Goal: Task Accomplishment & Management: Manage account settings

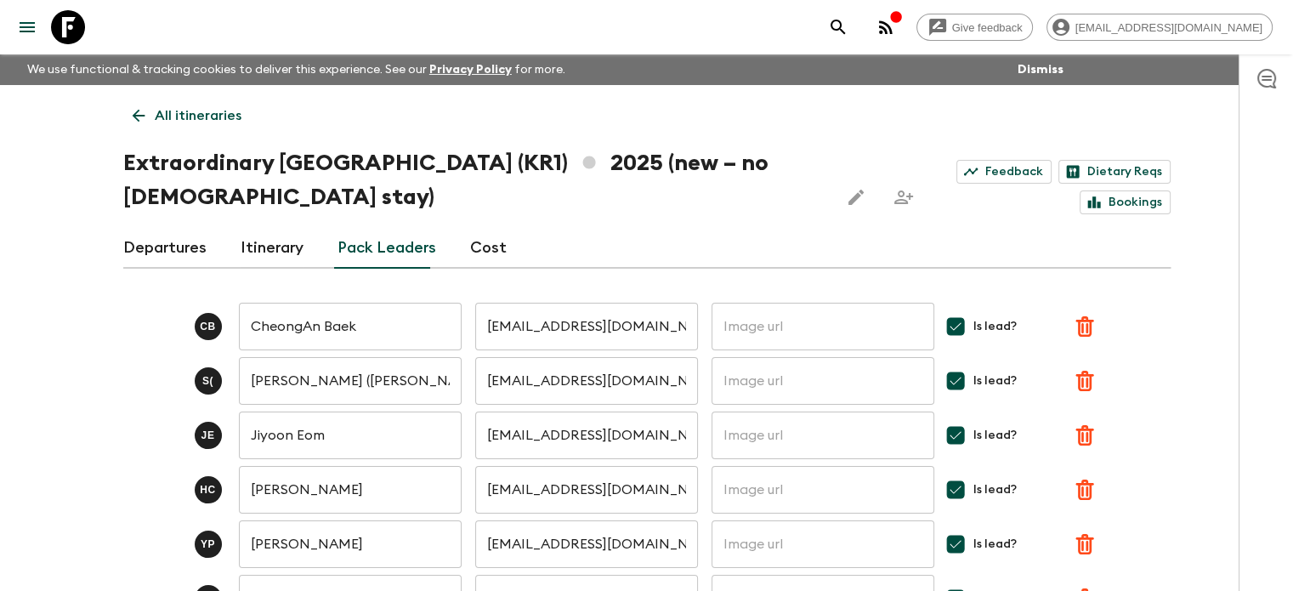
click at [223, 117] on p "All itineraries" at bounding box center [198, 115] width 87 height 20
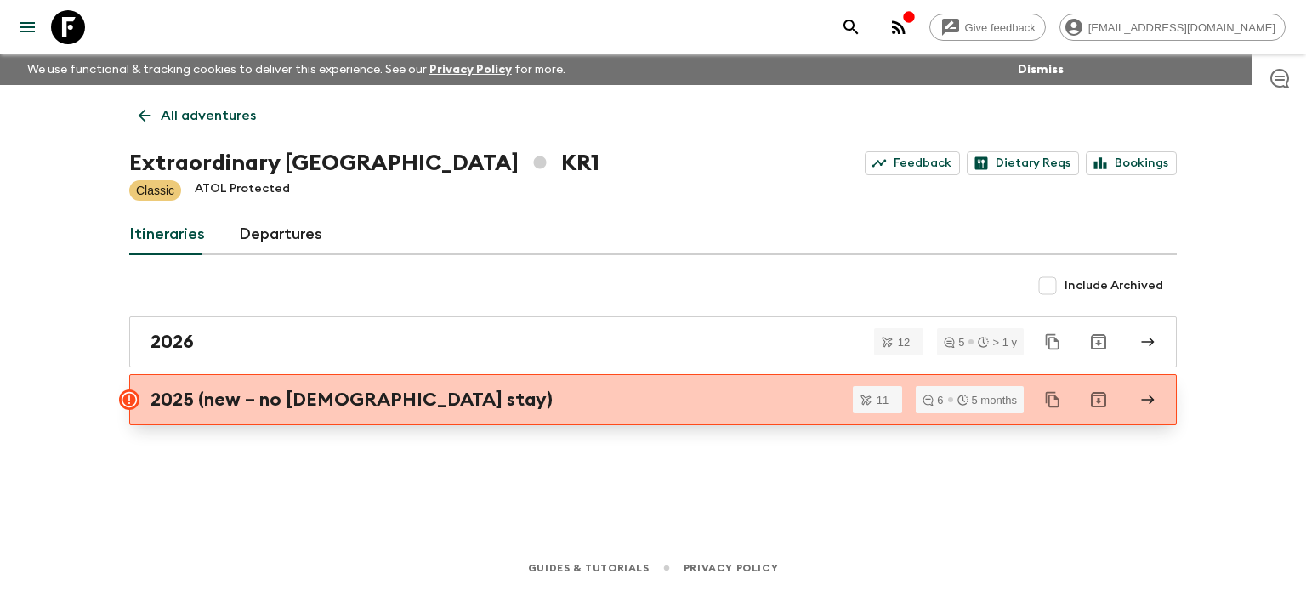
click at [187, 395] on h2 "2025 (new – no [DEMOGRAPHIC_DATA] stay)" at bounding box center [352, 400] width 402 height 22
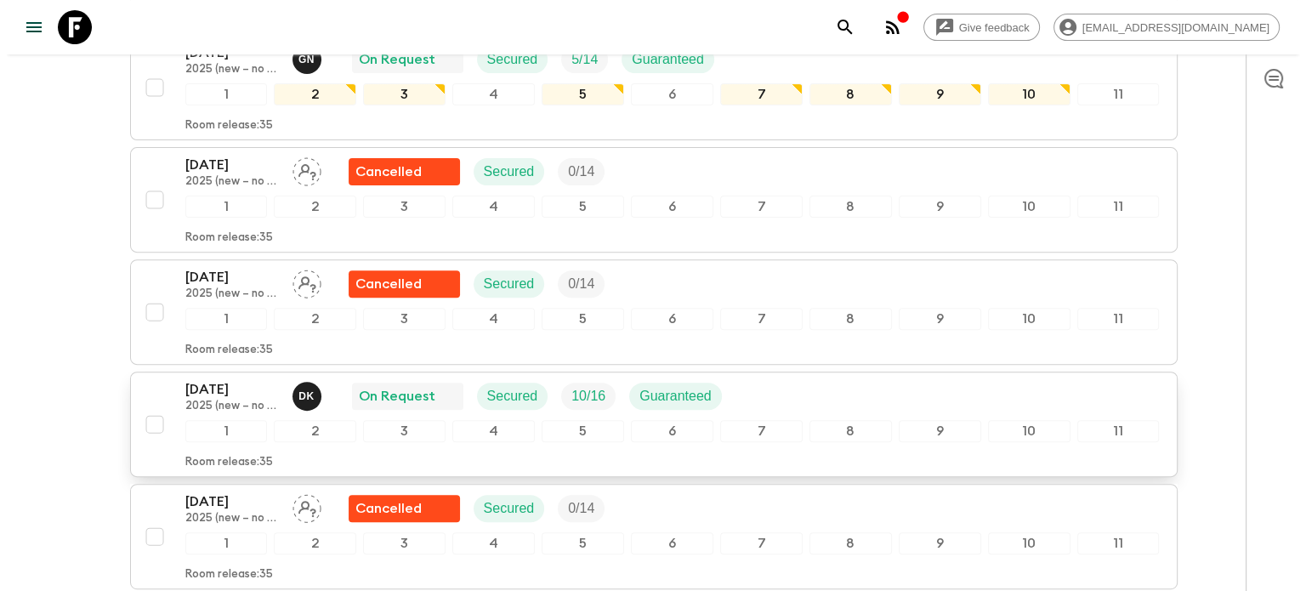
scroll to position [595, 0]
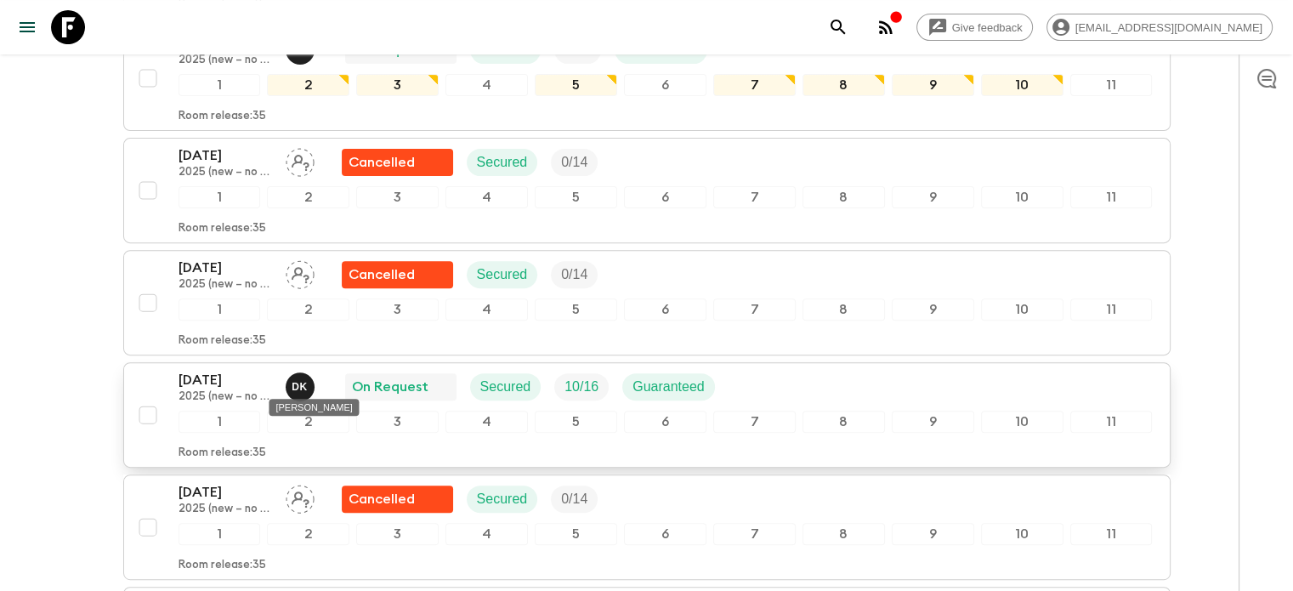
click at [295, 384] on p "D K" at bounding box center [300, 387] width 16 height 14
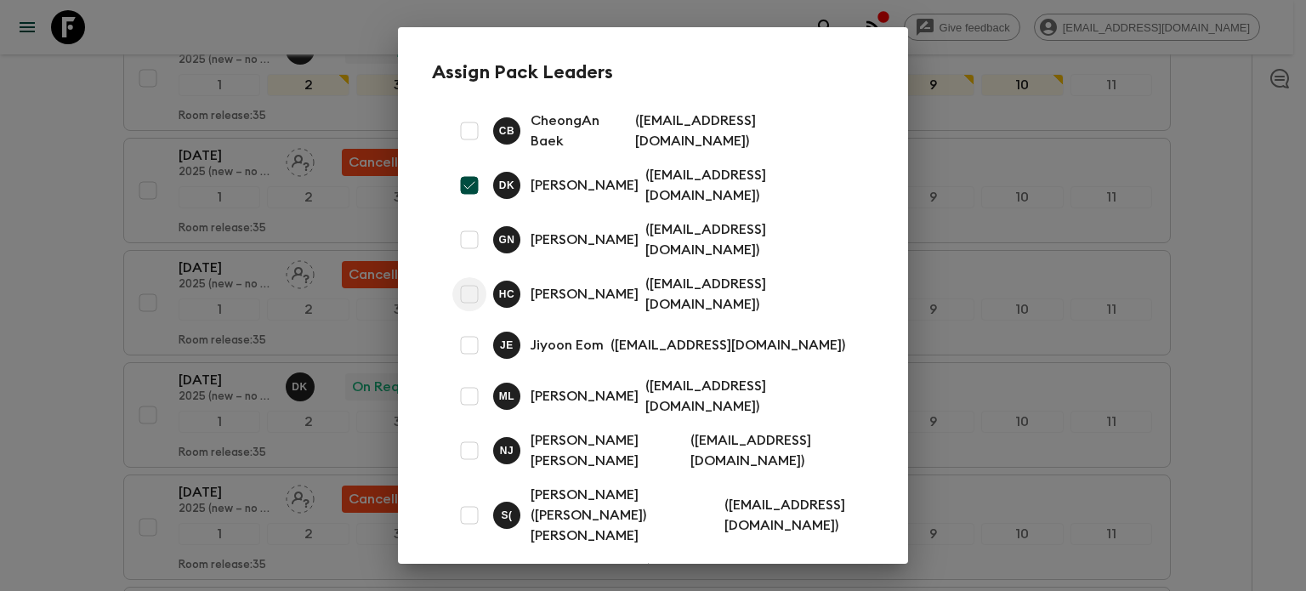
click at [467, 277] on input "checkbox" at bounding box center [469, 294] width 34 height 34
checkbox input "true"
click at [469, 176] on input "checkbox" at bounding box center [469, 185] width 34 height 34
checkbox input "false"
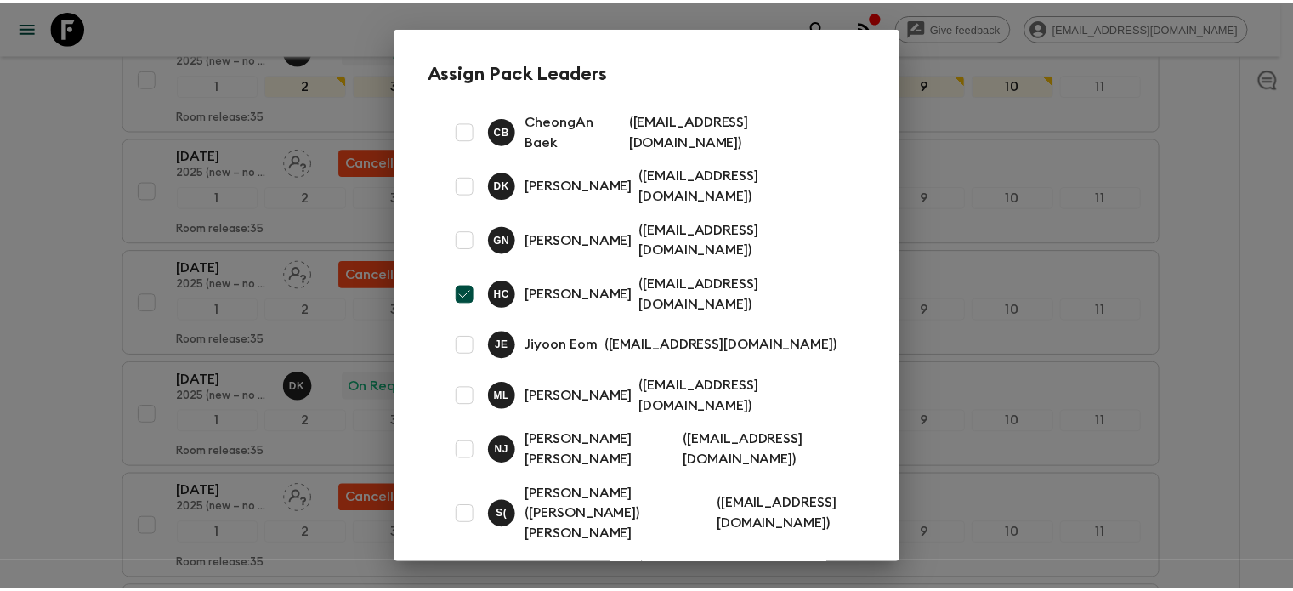
scroll to position [58, 0]
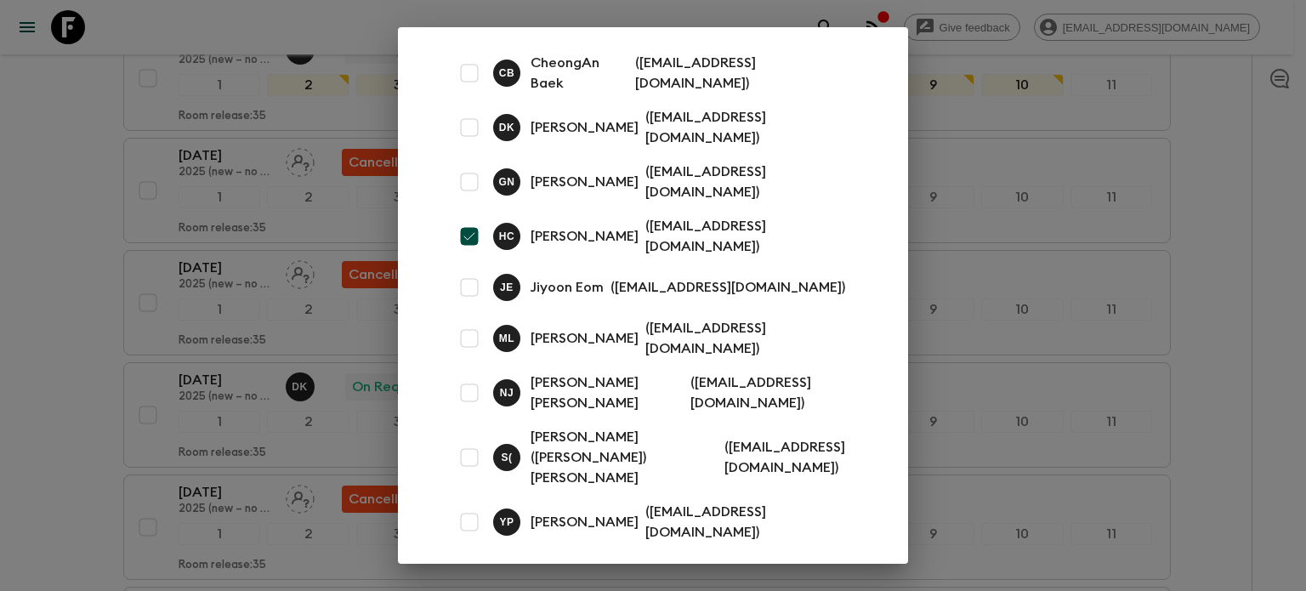
click at [735, 570] on button "Save" at bounding box center [767, 588] width 213 height 36
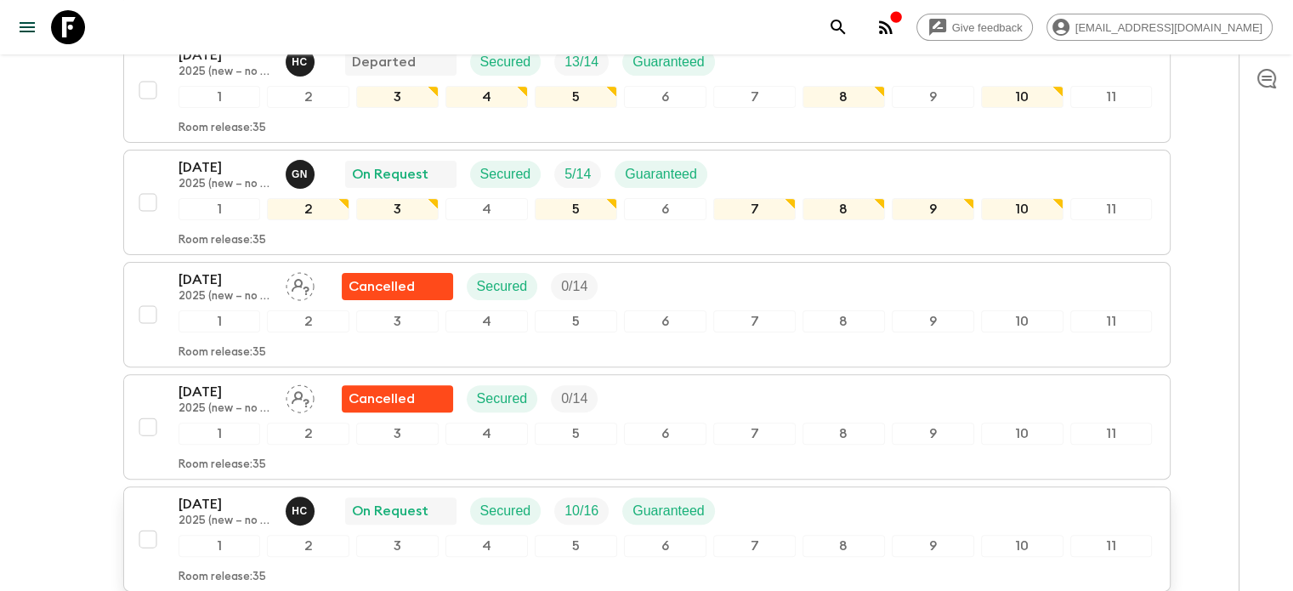
scroll to position [510, 0]
